Goal: Communication & Community: Share content

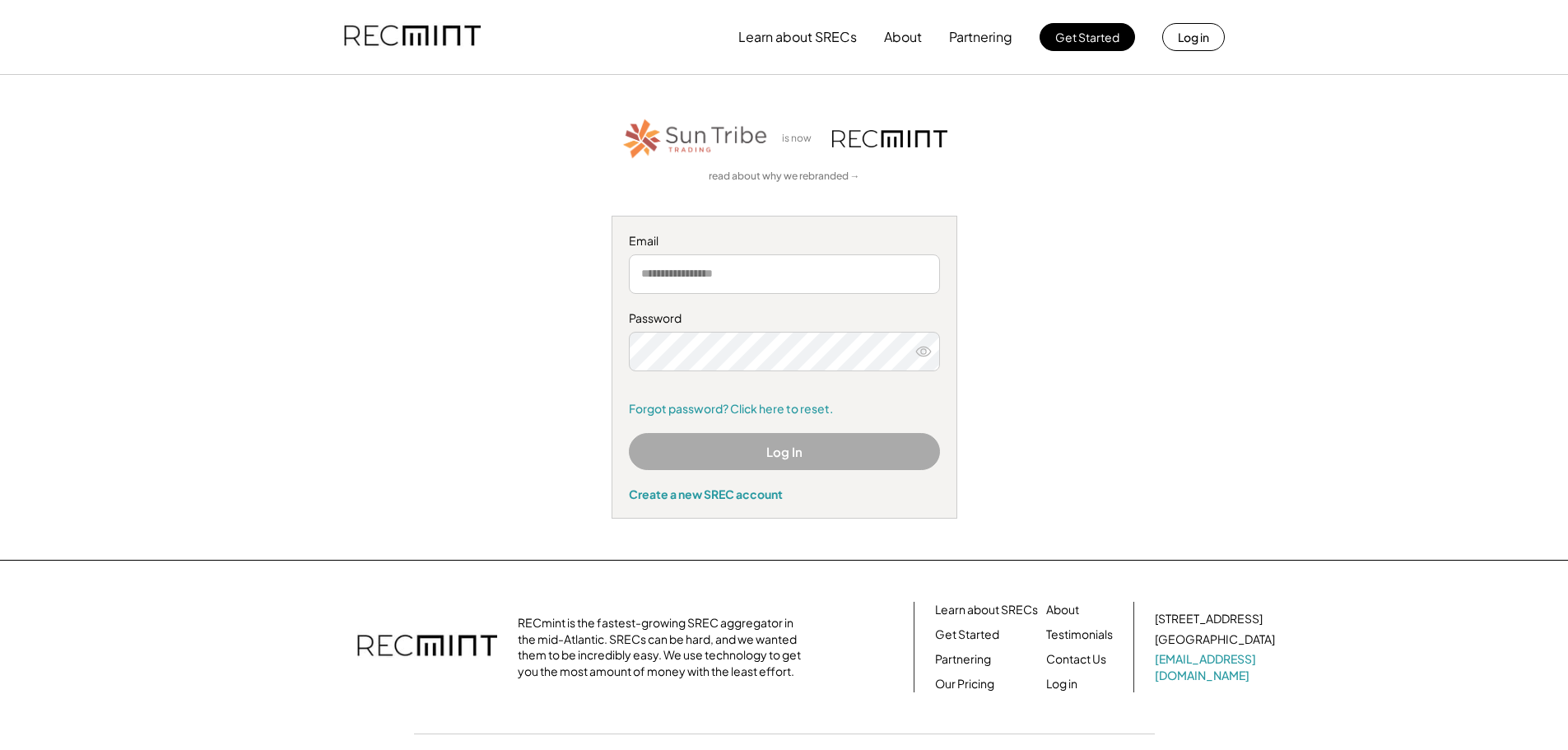
type input "**********"
click at [729, 445] on button "Log In" at bounding box center [785, 451] width 311 height 37
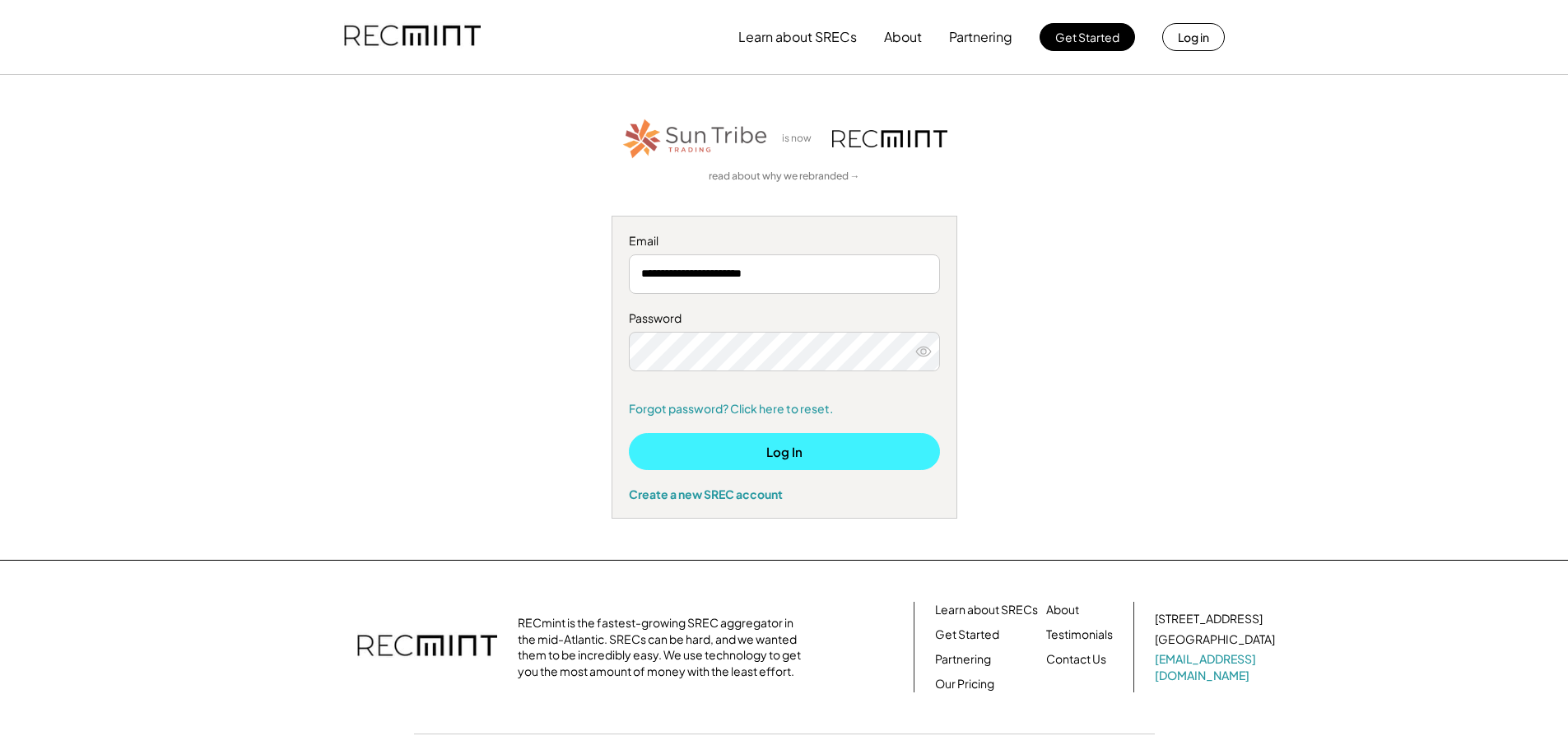
click at [732, 465] on button "Log In" at bounding box center [785, 451] width 311 height 37
click at [743, 448] on button "Log In" at bounding box center [785, 451] width 311 height 37
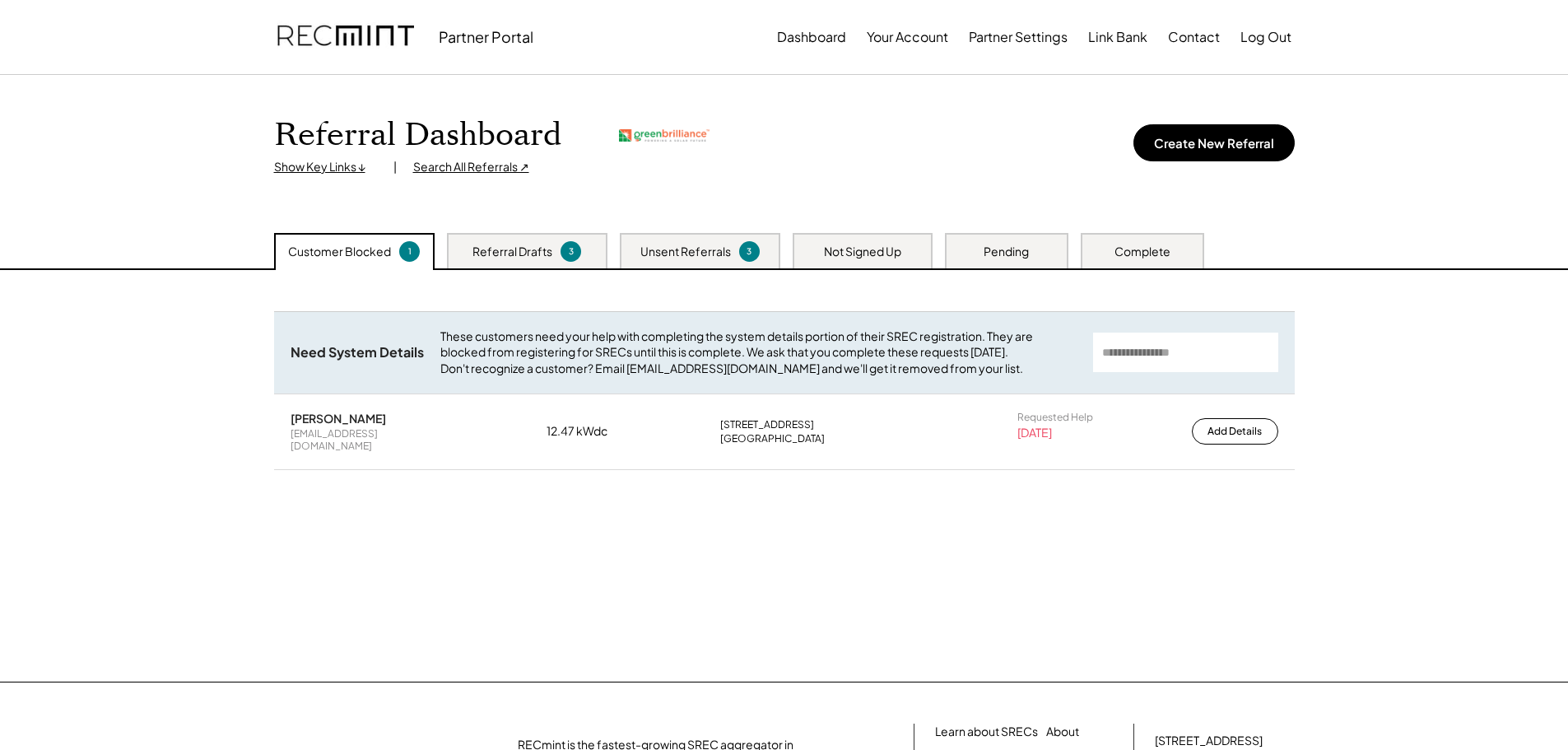
click at [458, 166] on div "Search All Referrals ↗" at bounding box center [471, 167] width 116 height 16
click at [502, 244] on div "Referral Drafts" at bounding box center [513, 252] width 80 height 16
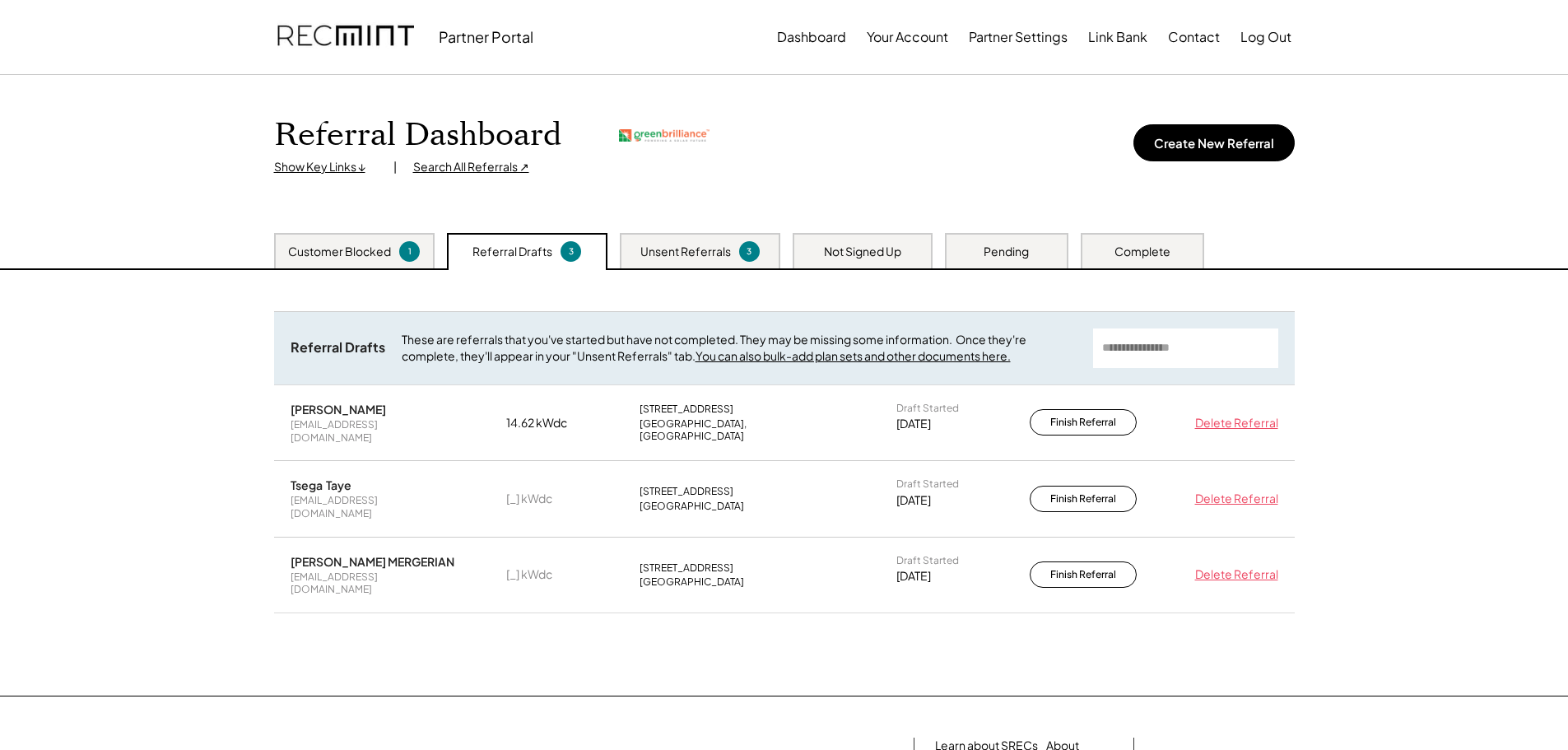
click at [881, 239] on div "Not Signed Up" at bounding box center [863, 250] width 140 height 35
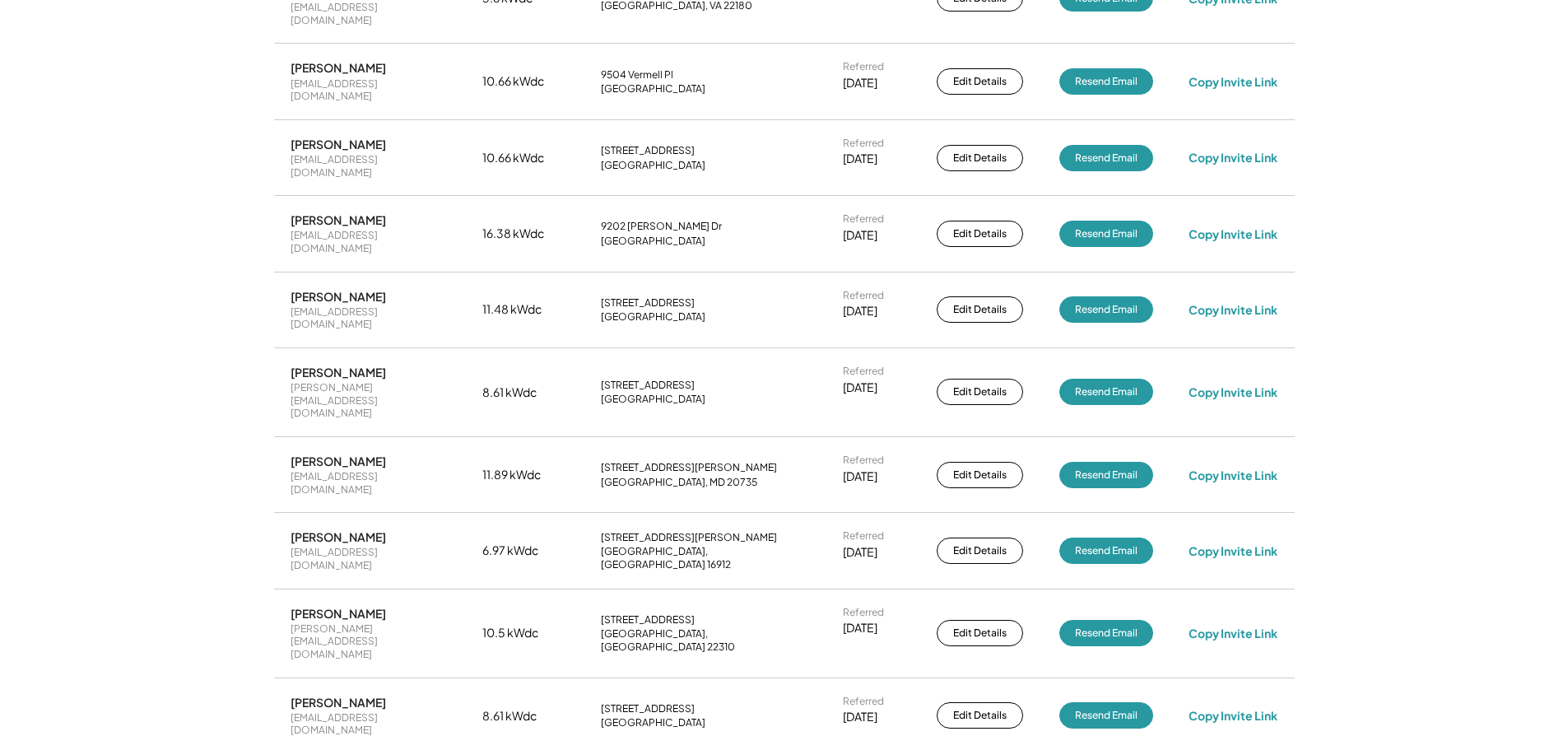
scroll to position [2485, 0]
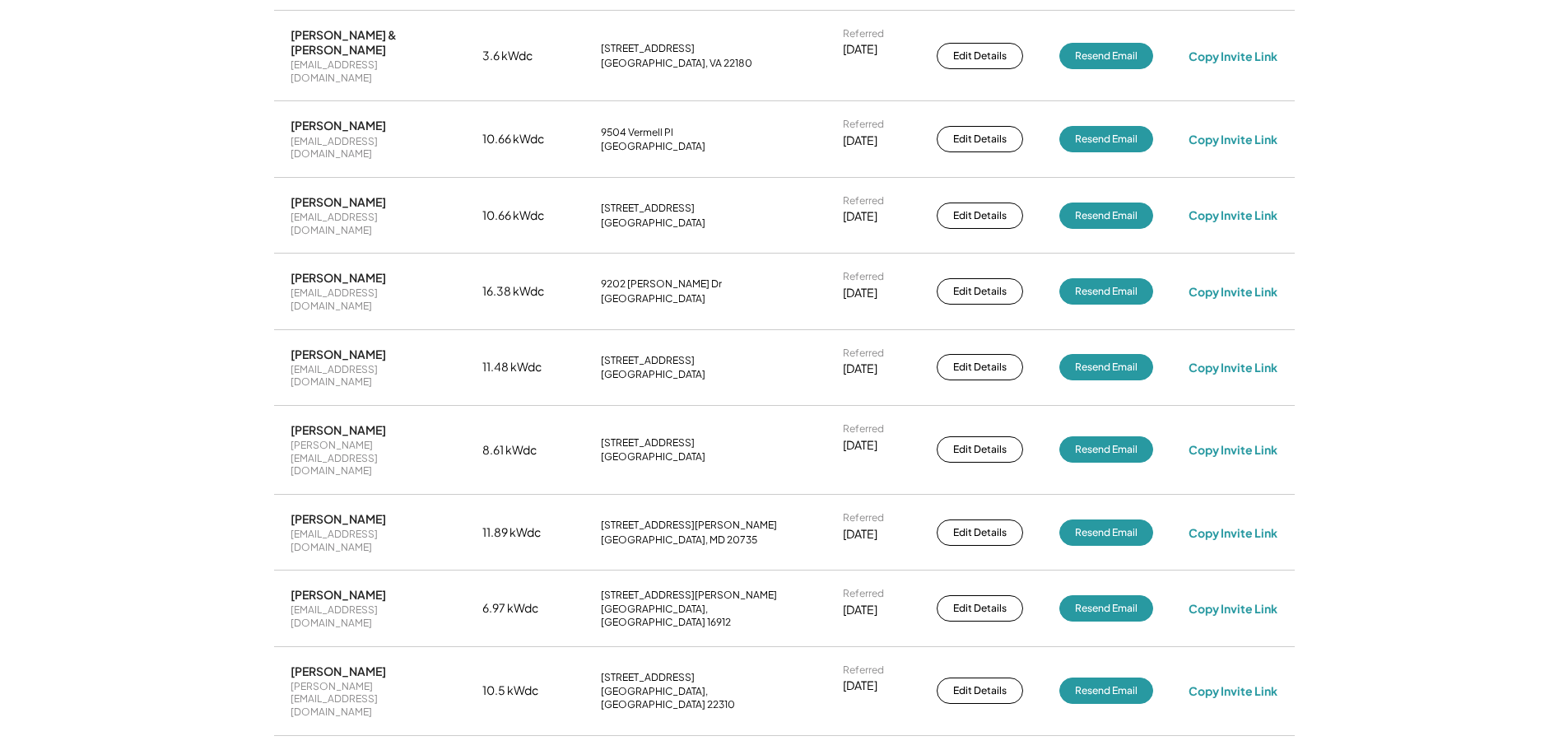
scroll to position [2431, 0]
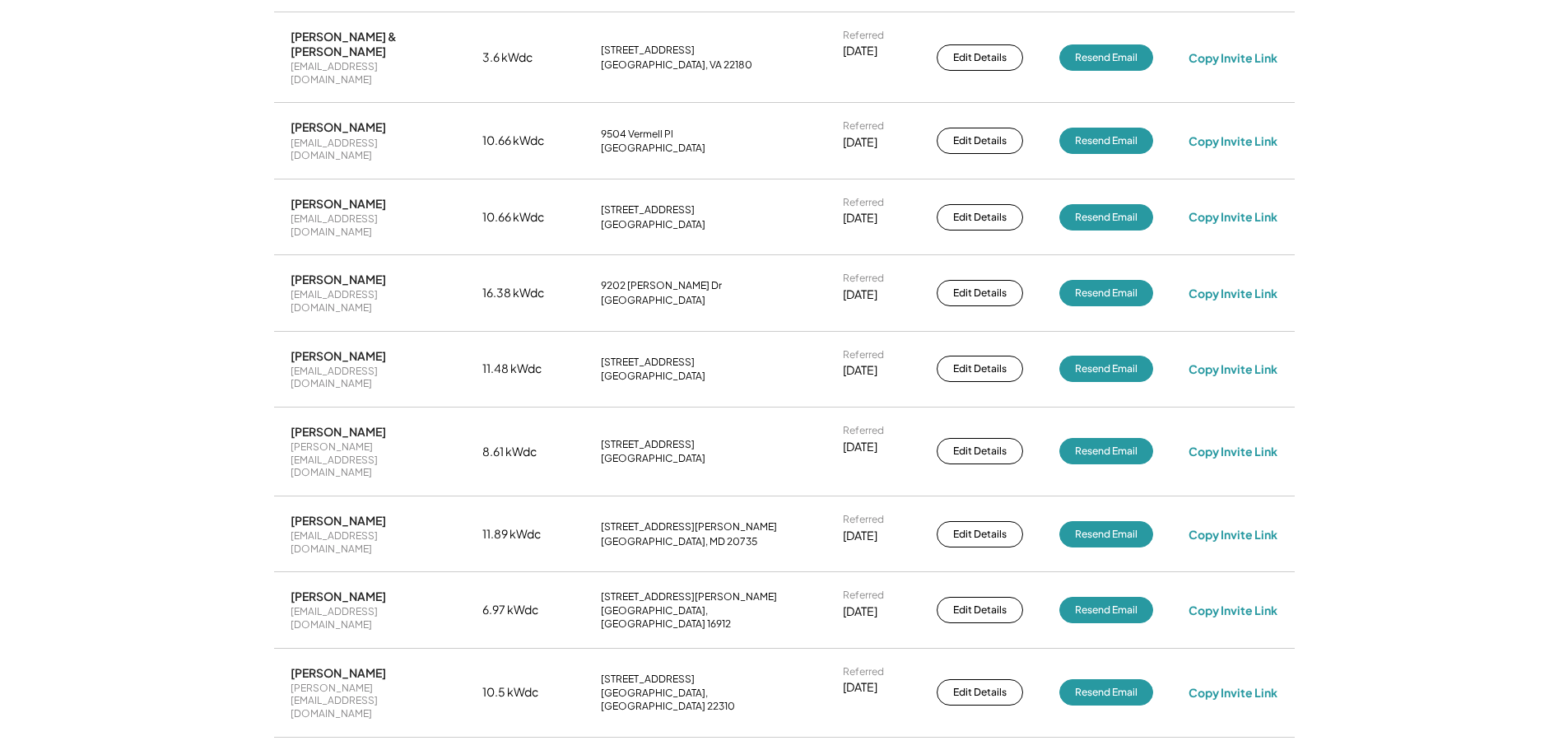
drag, startPoint x: 376, startPoint y: 325, endPoint x: 376, endPoint y: 334, distance: 9.0
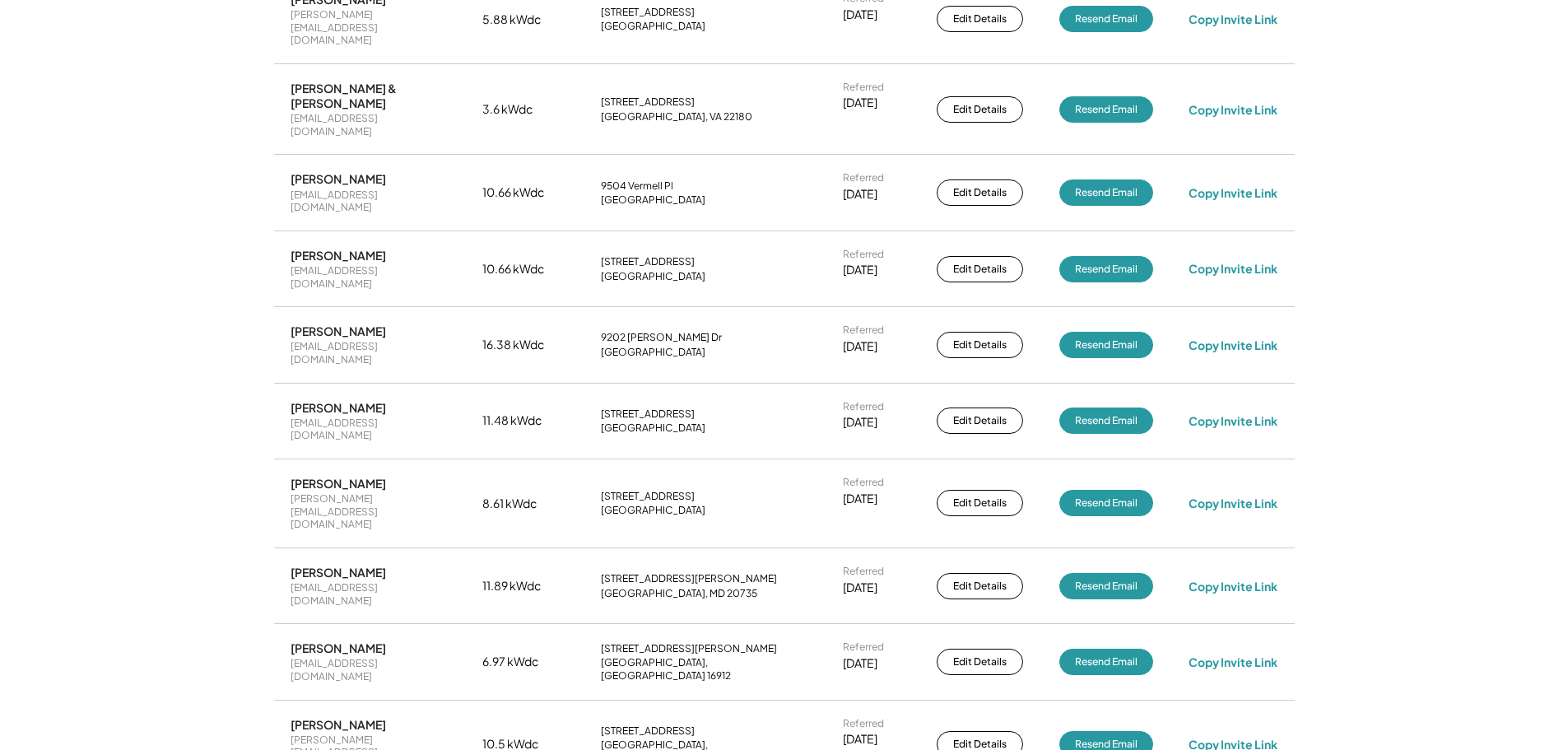
scroll to position [2375, 0]
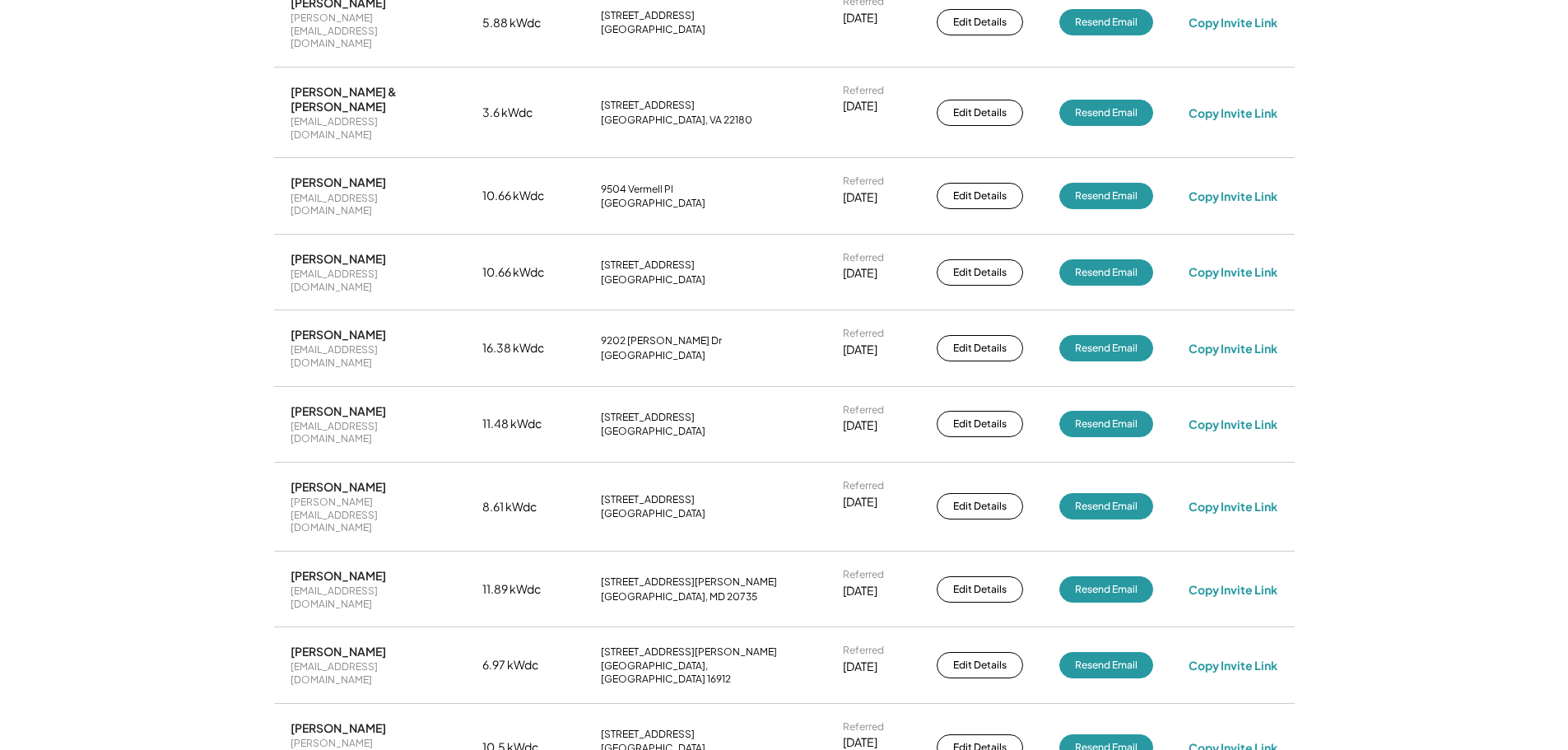
drag, startPoint x: 351, startPoint y: 384, endPoint x: 404, endPoint y: 381, distance: 53.1
copy div "[DOMAIN_NAME]"
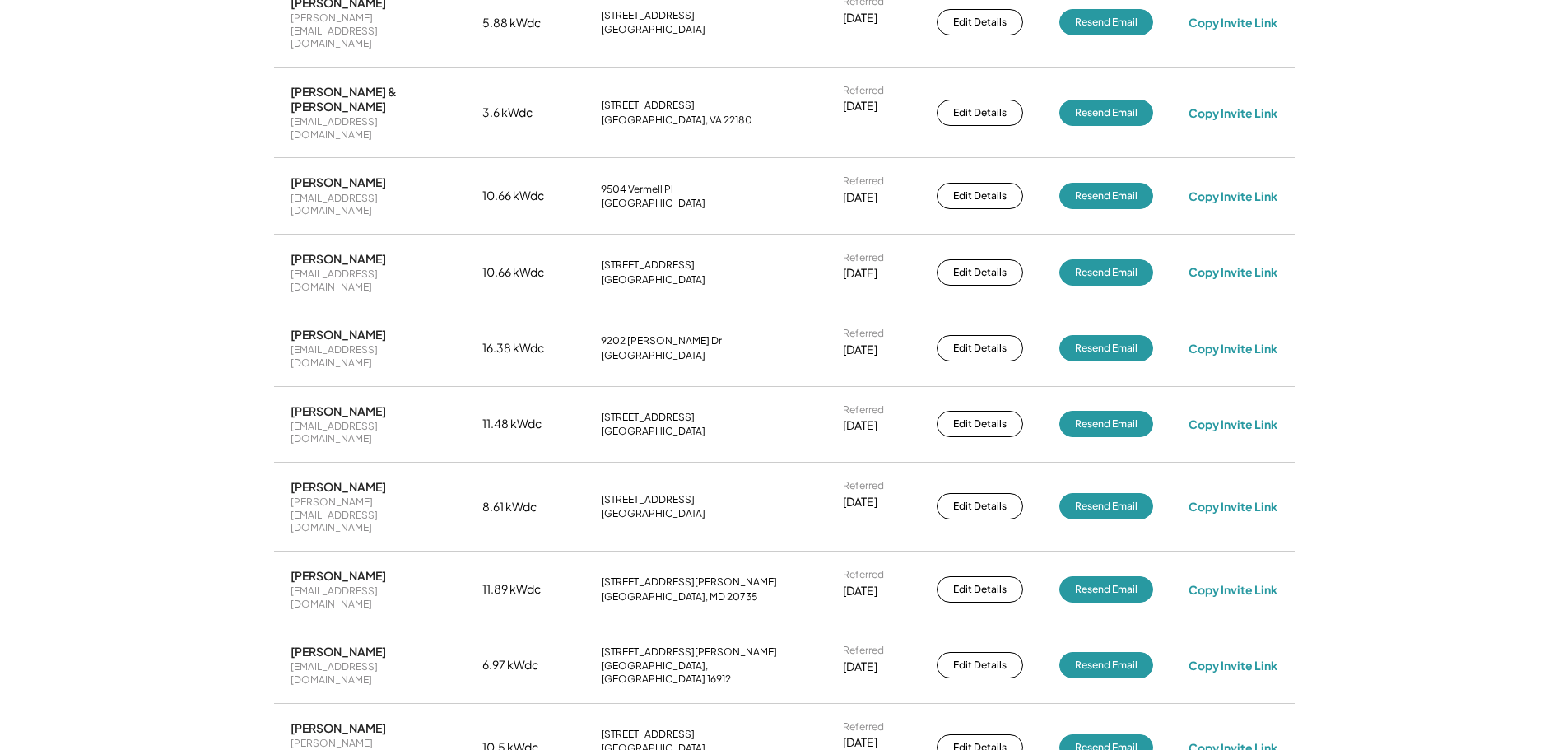
drag, startPoint x: 291, startPoint y: 381, endPoint x: 337, endPoint y: 381, distance: 46.0
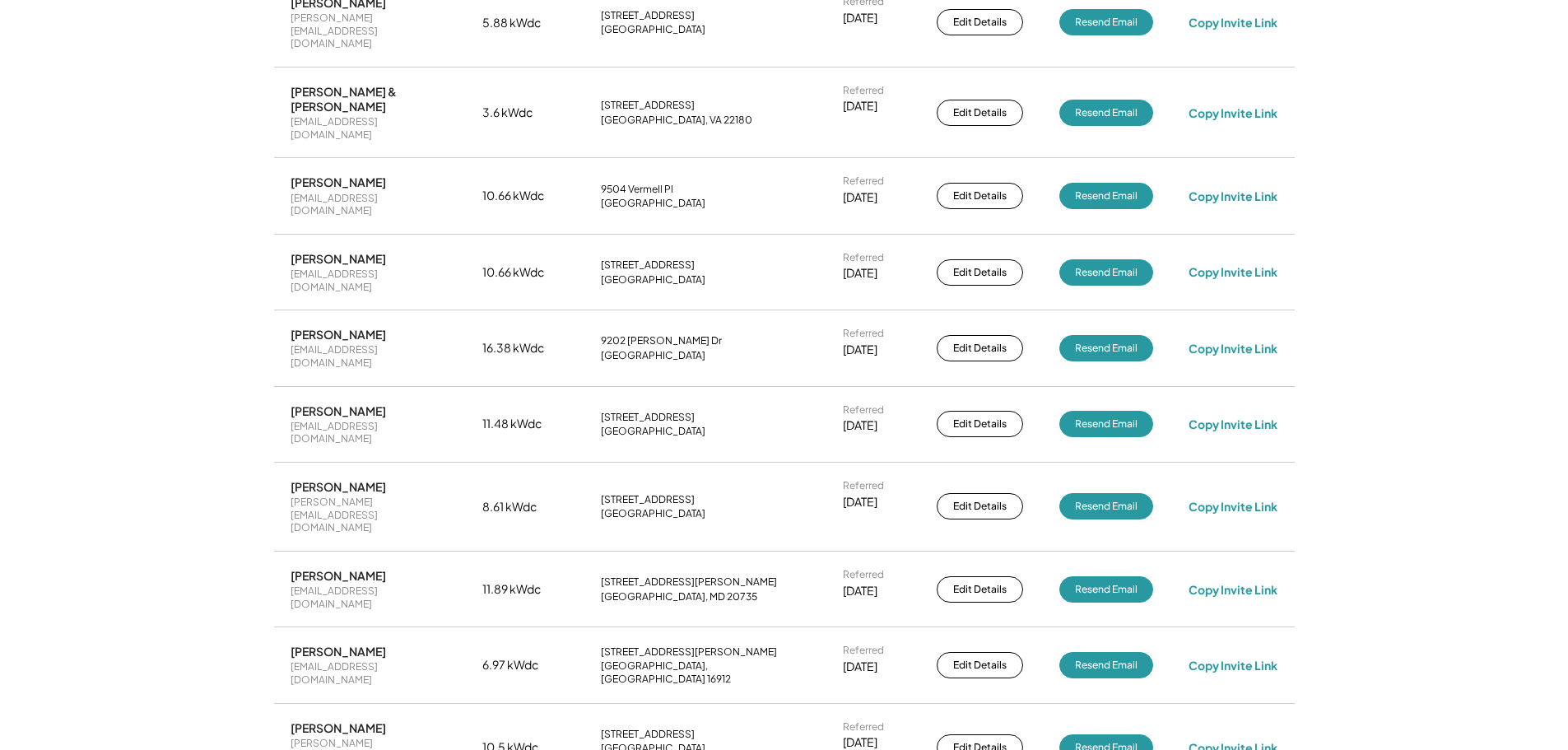
copy div "[PERSON_NAME].[PERSON_NAME]"
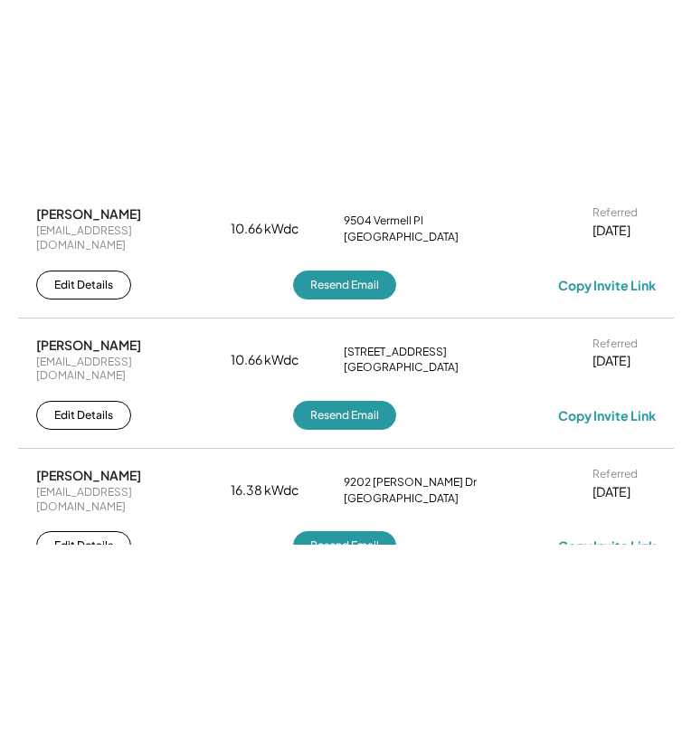
scroll to position [4261, 0]
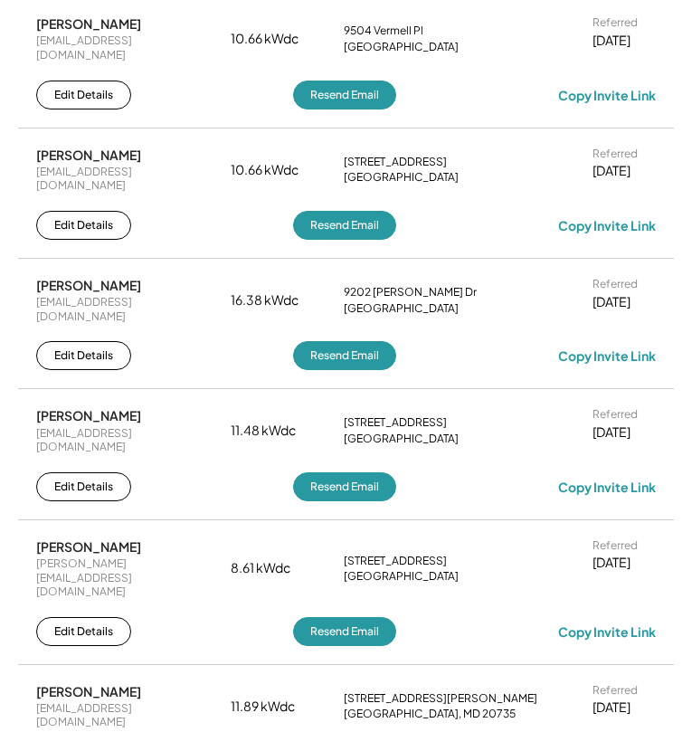
drag, startPoint x: 83, startPoint y: 648, endPoint x: 33, endPoint y: 646, distance: 50.7
copy div "[PERSON_NAME]"
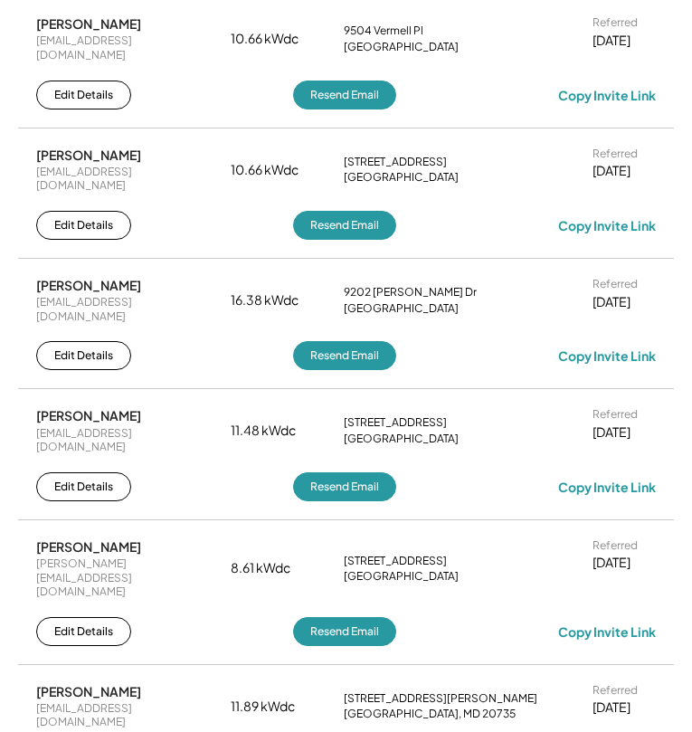
drag, startPoint x: 628, startPoint y: 708, endPoint x: 641, endPoint y: 711, distance: 13.2
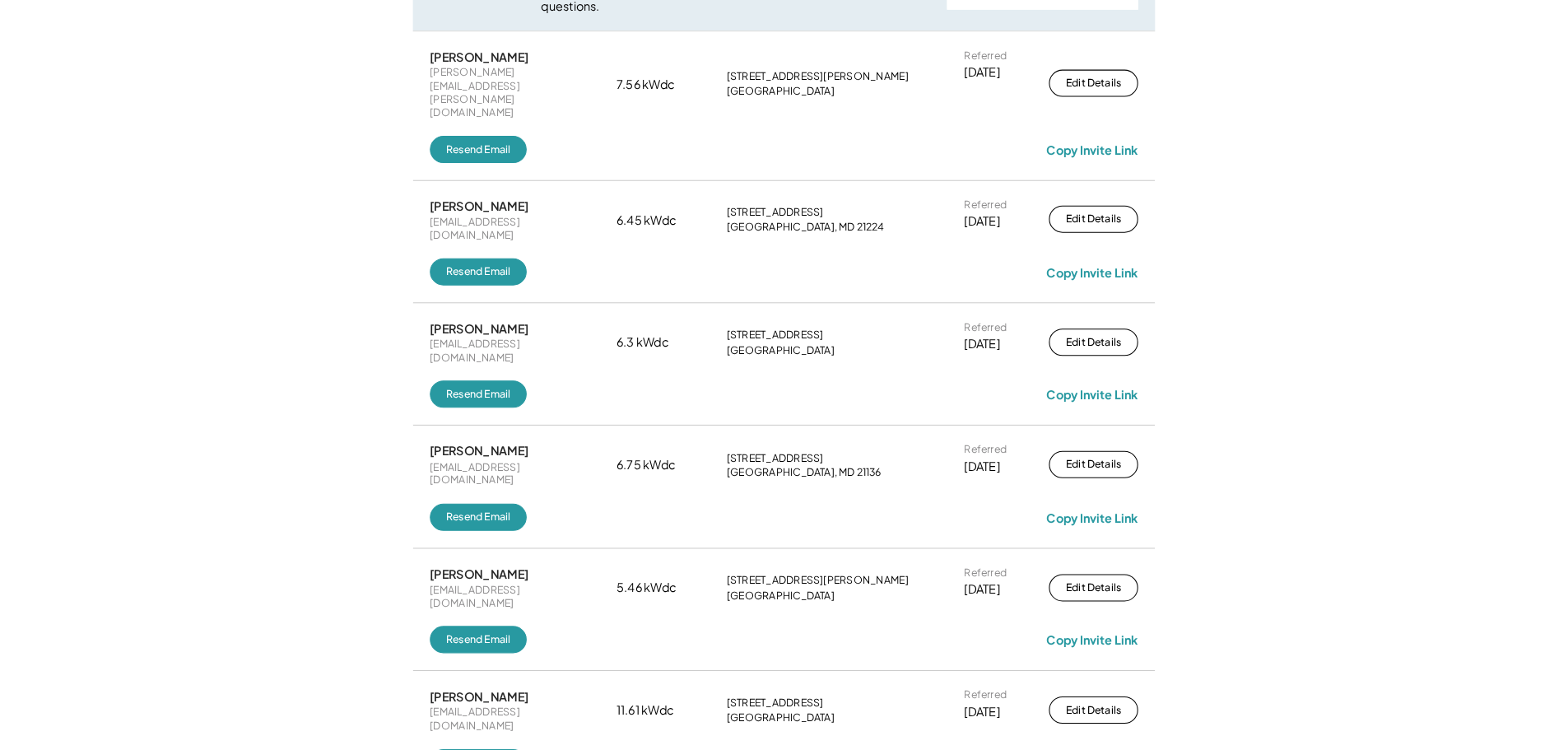
scroll to position [368, 0]
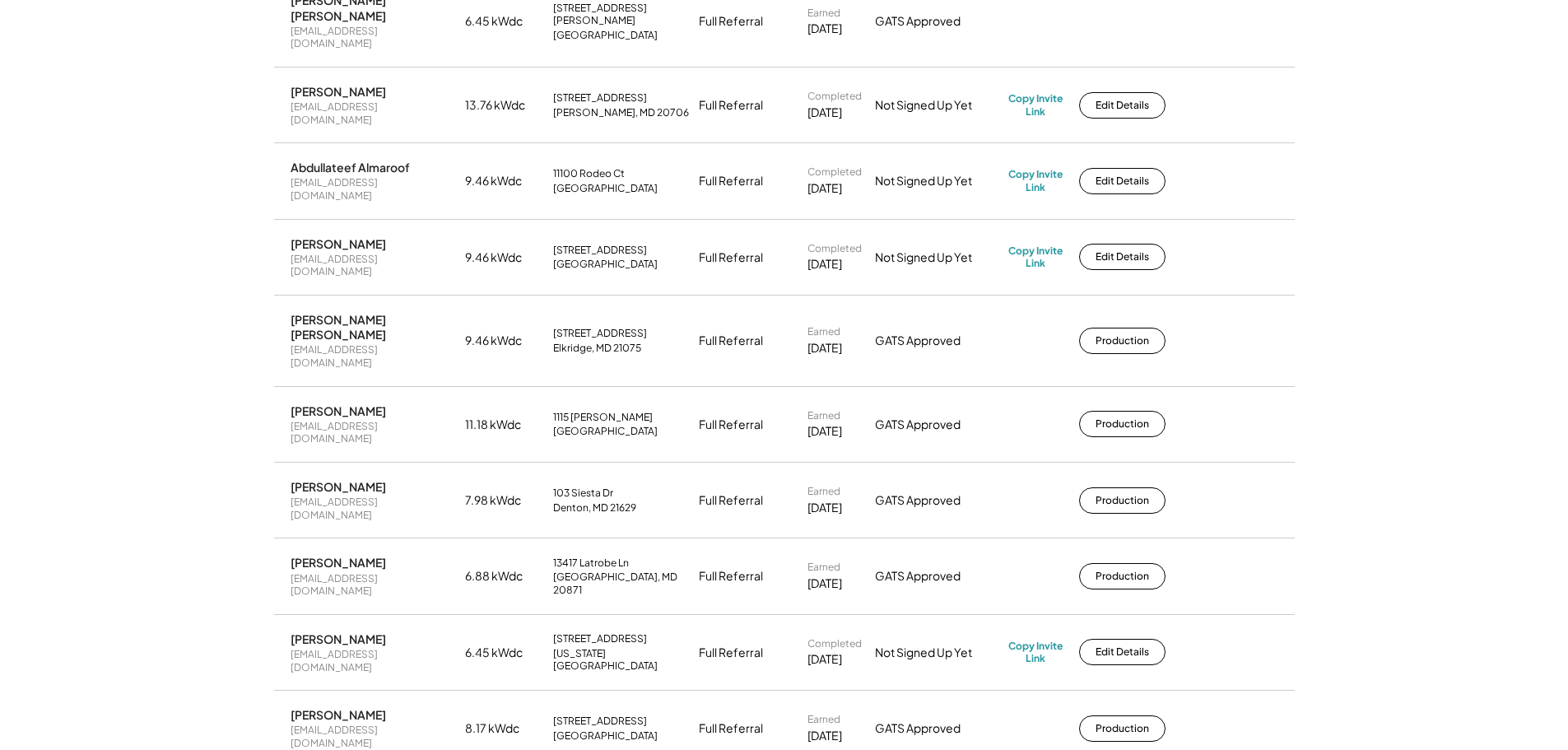
scroll to position [2139, 0]
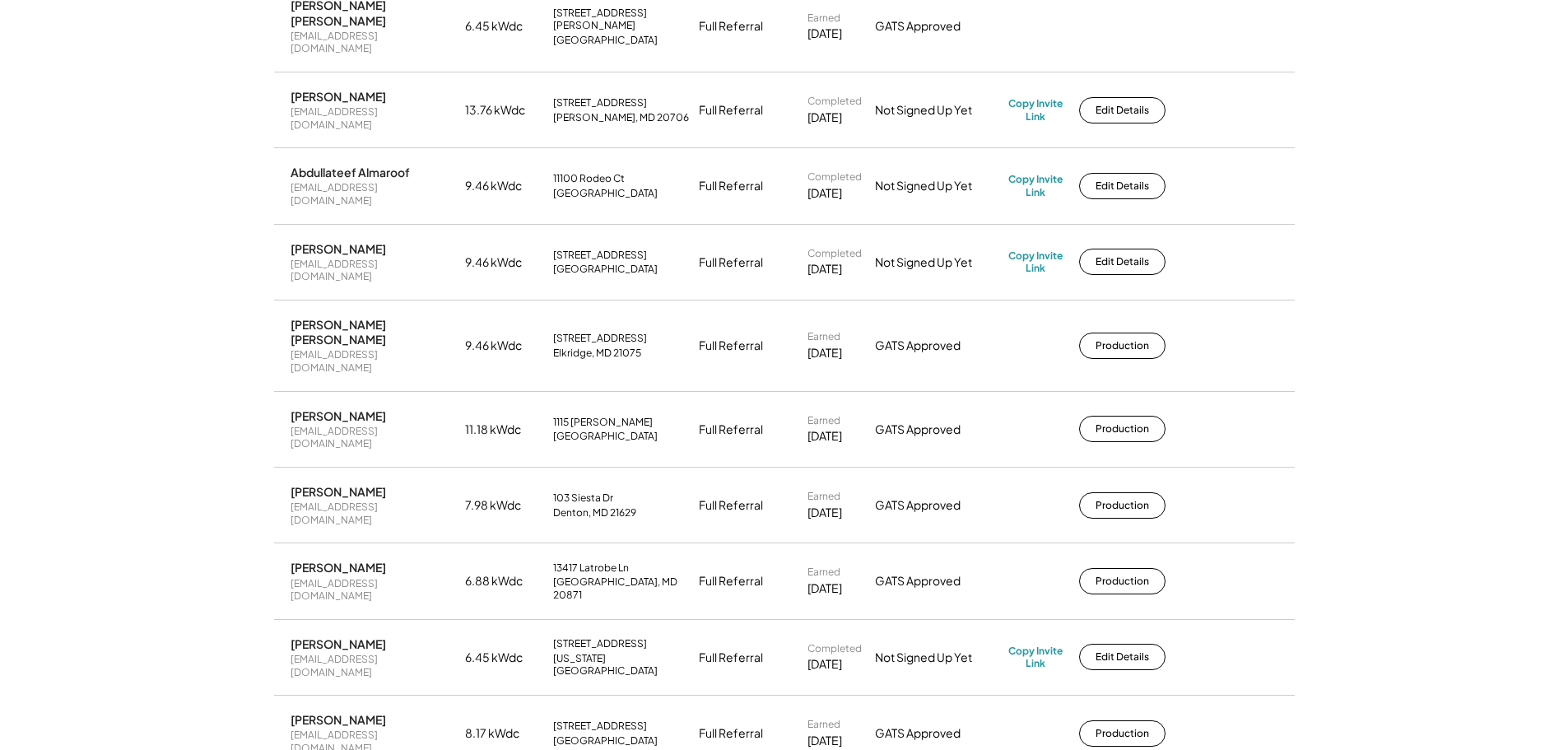
drag, startPoint x: 1016, startPoint y: 415, endPoint x: 1016, endPoint y: 477, distance: 62.0
drag, startPoint x: 1031, startPoint y: 418, endPoint x: 1025, endPoint y: 483, distance: 65.3
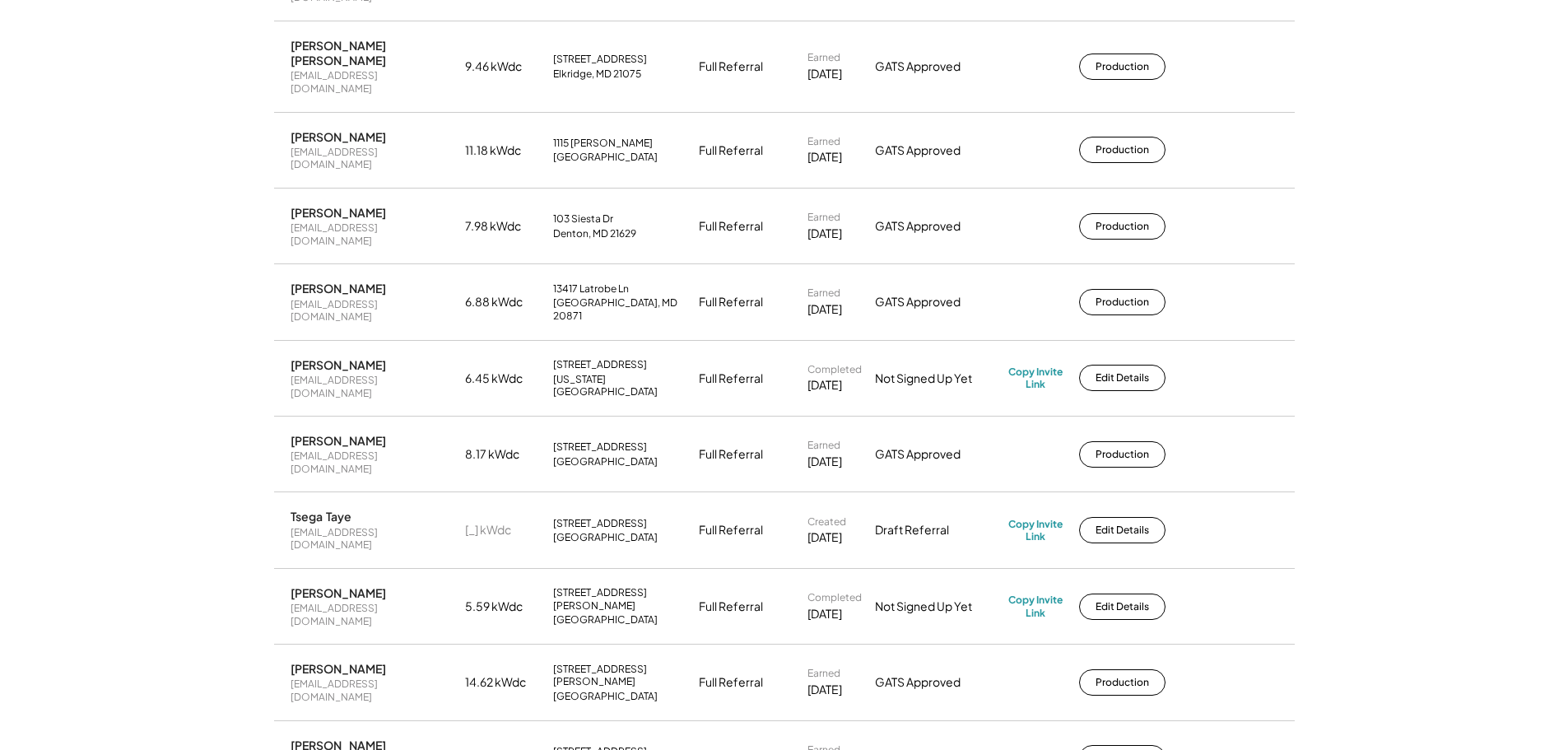
scroll to position [2414, 0]
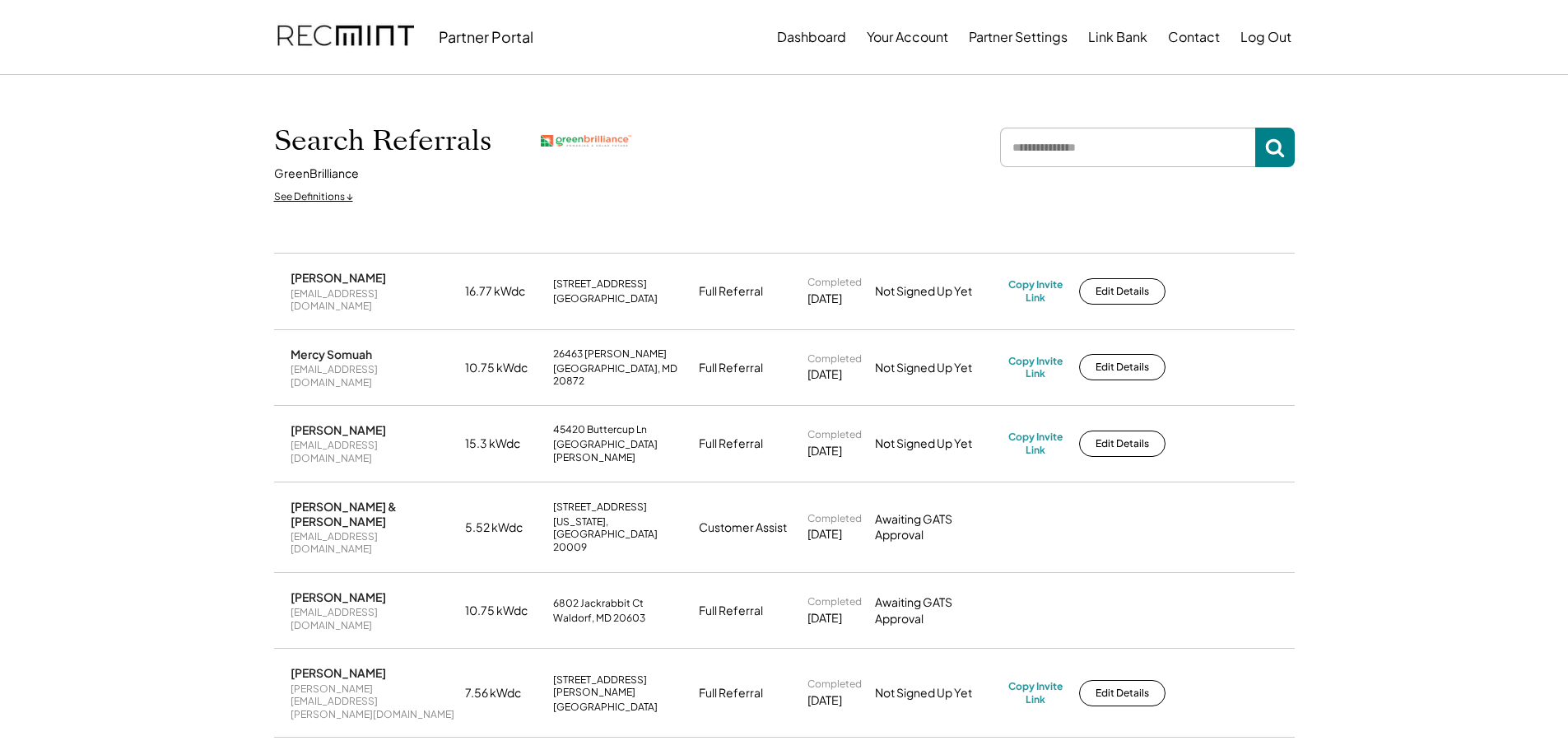
click at [1108, 146] on input "input" at bounding box center [1128, 146] width 256 height 39
type input "*"
type input "*******"
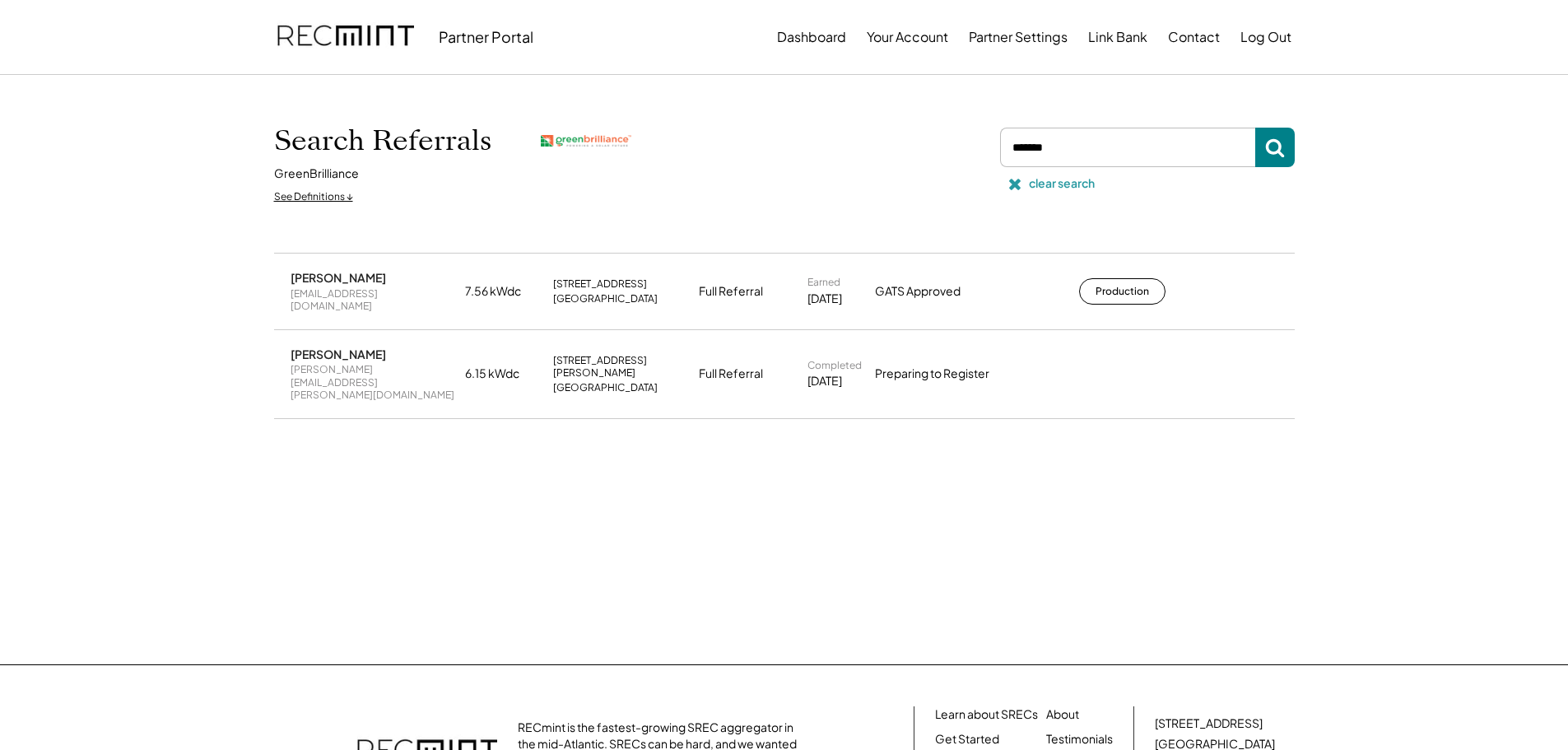
click at [1045, 184] on div "clear search" at bounding box center [1061, 184] width 65 height 16
